Goal: Transaction & Acquisition: Purchase product/service

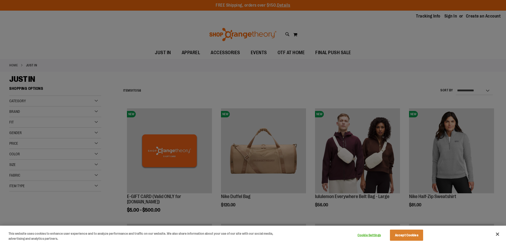
type input "**********"
click at [419, 90] on div at bounding box center [253, 122] width 506 height 244
click at [310, 62] on div at bounding box center [253, 122] width 506 height 244
click at [412, 237] on button "Accept Cookies" at bounding box center [406, 235] width 33 height 11
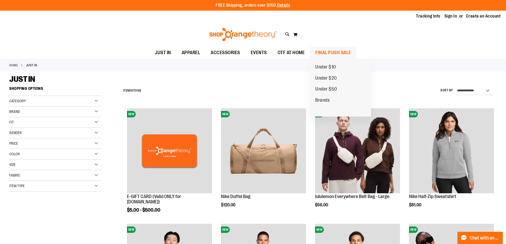
click at [330, 49] on span "FINAL PUSH SALE" at bounding box center [334, 53] width 36 height 12
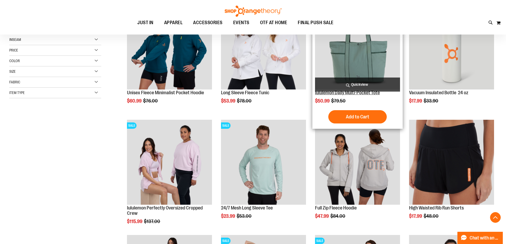
scroll to position [106, 0]
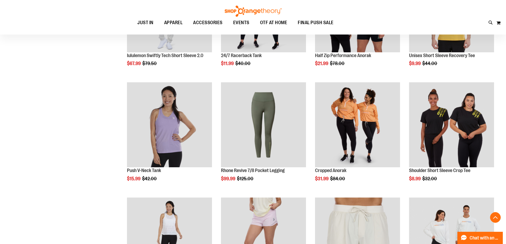
scroll to position [372, 0]
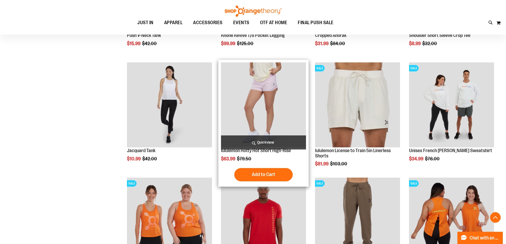
scroll to position [558, 0]
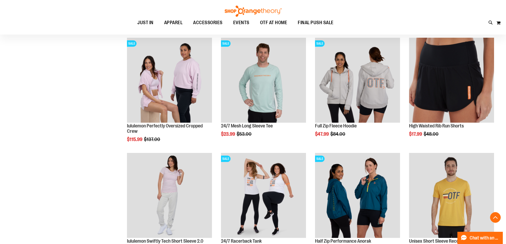
scroll to position [87, 0]
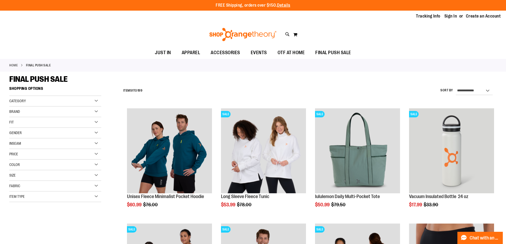
type input "**********"
click at [484, 91] on select "**********" at bounding box center [474, 91] width 37 height 9
select select "*********"
click at [456, 87] on select "**********" at bounding box center [474, 91] width 37 height 9
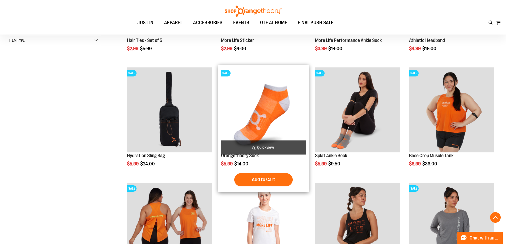
scroll to position [164, 0]
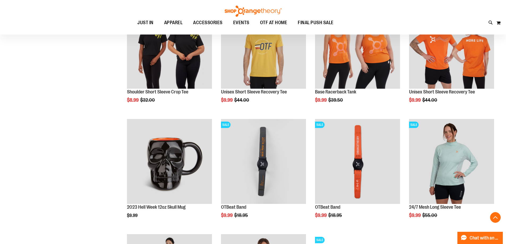
scroll to position [453, 0]
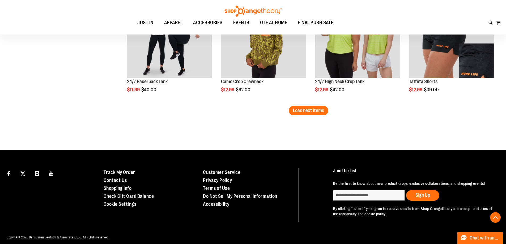
scroll to position [1038, 0]
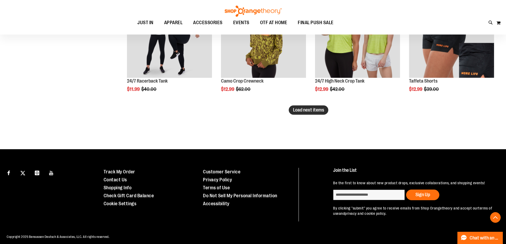
click at [310, 111] on span "Load next items" at bounding box center [308, 109] width 31 height 5
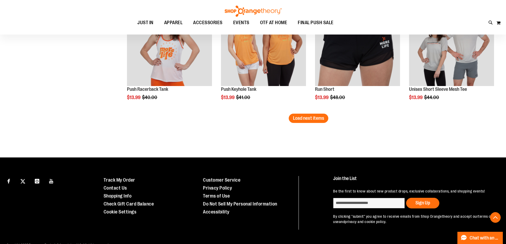
scroll to position [1383, 0]
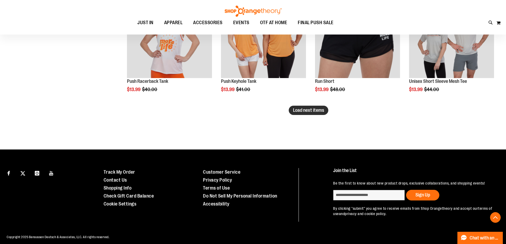
click at [313, 112] on span "Load next items" at bounding box center [308, 110] width 31 height 5
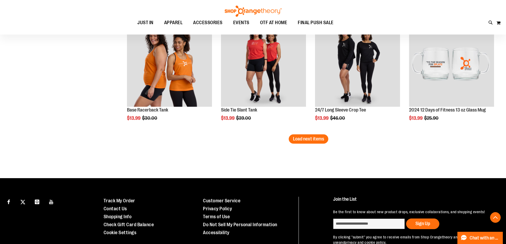
scroll to position [1702, 0]
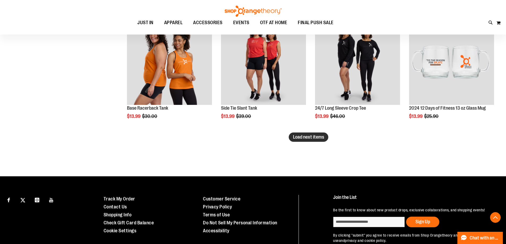
click at [309, 137] on span "Load next items" at bounding box center [308, 137] width 31 height 5
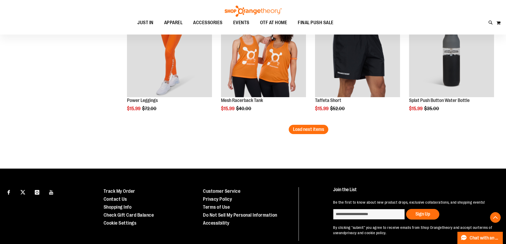
scroll to position [2075, 0]
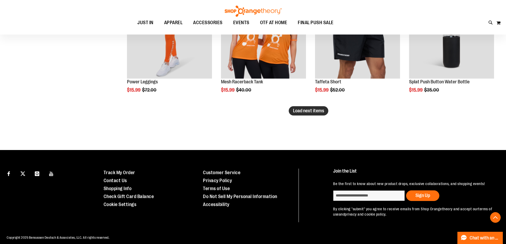
click at [313, 107] on button "Load next items" at bounding box center [309, 110] width 40 height 9
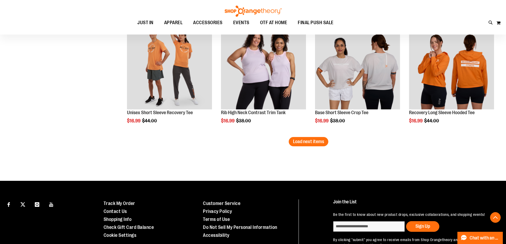
scroll to position [2420, 0]
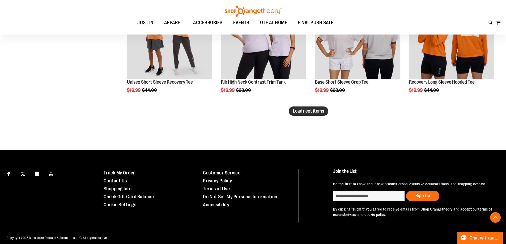
click at [307, 110] on span "Load next items" at bounding box center [308, 110] width 31 height 5
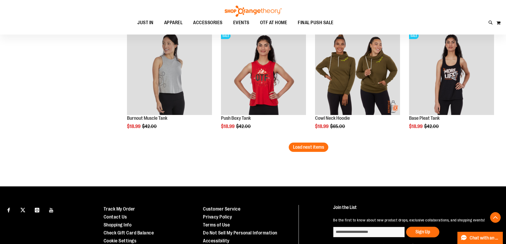
scroll to position [2739, 0]
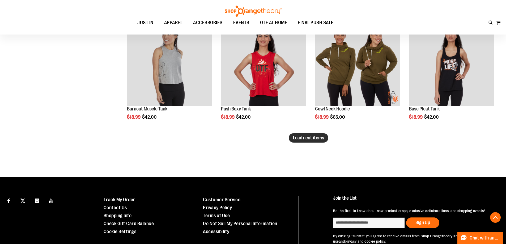
click at [314, 138] on span "Load next items" at bounding box center [308, 137] width 31 height 5
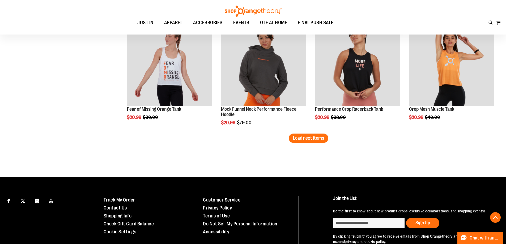
scroll to position [3111, 0]
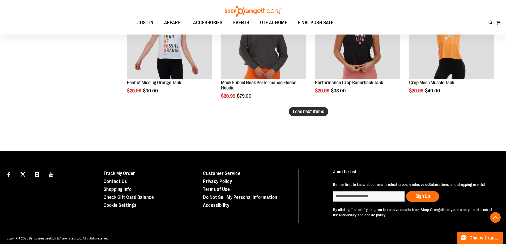
click at [301, 110] on span "Load next items" at bounding box center [308, 111] width 31 height 5
